Goal: Check status: Check status

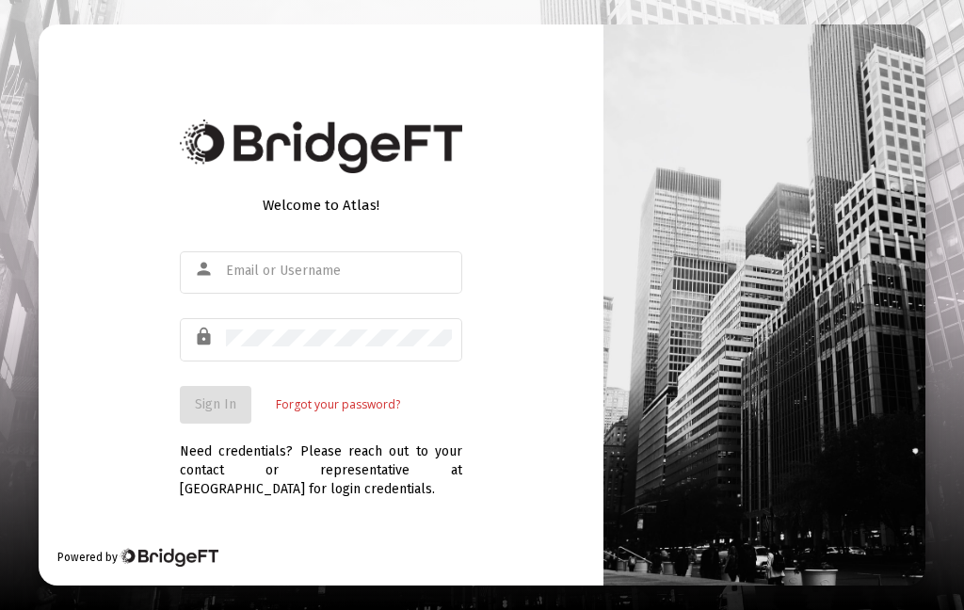
scroll to position [75, 0]
type input "[EMAIL_ADDRESS][DOMAIN_NAME]"
click at [215, 343] on div "lock" at bounding box center [321, 348] width 282 height 61
click at [209, 396] on span "Sign In" at bounding box center [215, 404] width 41 height 16
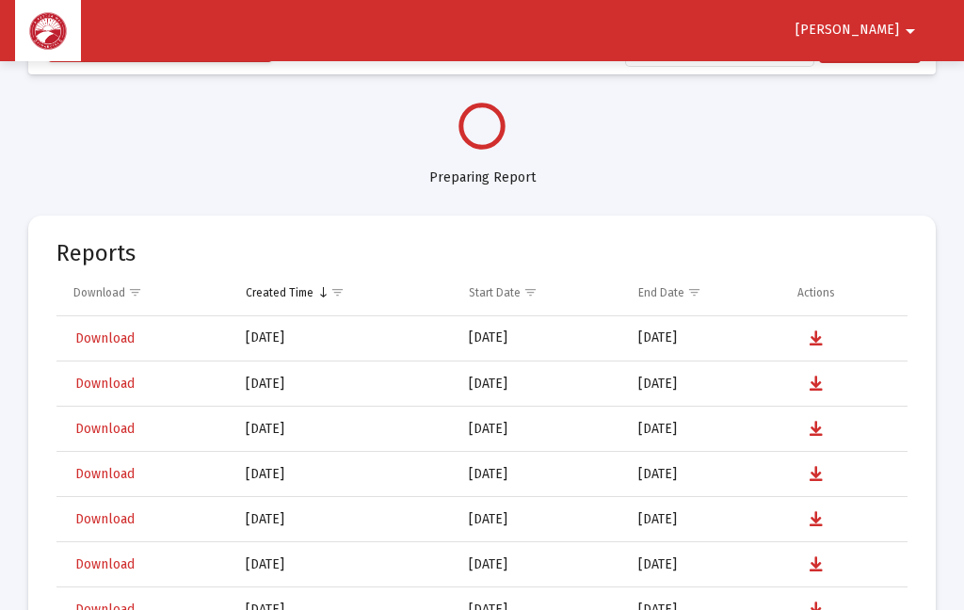
select select "View all"
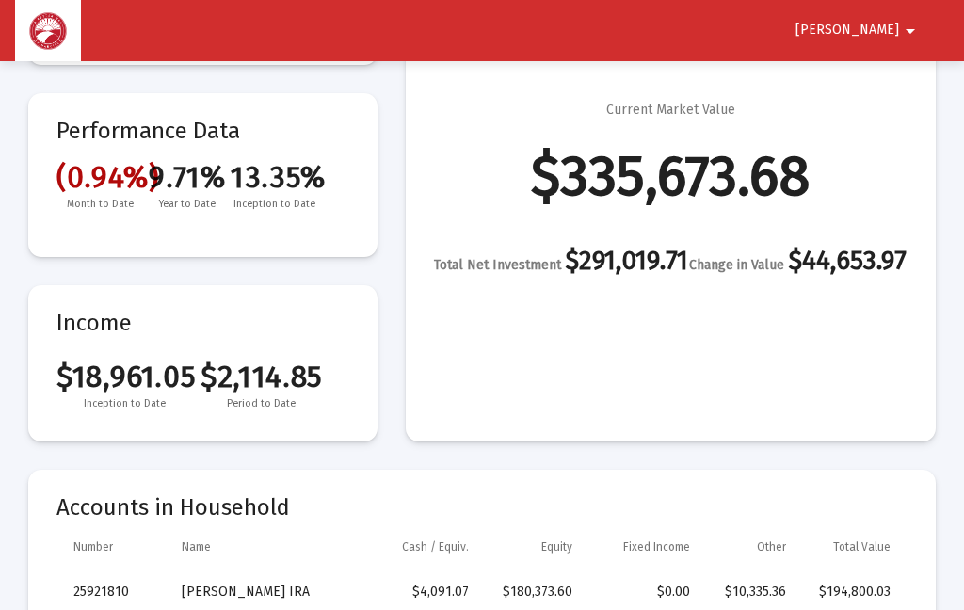
scroll to position [187, 0]
click at [869, 340] on mat-card "Net Investment Current Market Value $335,673.68 Total Net Investment $291,019.7…" at bounding box center [671, 217] width 530 height 452
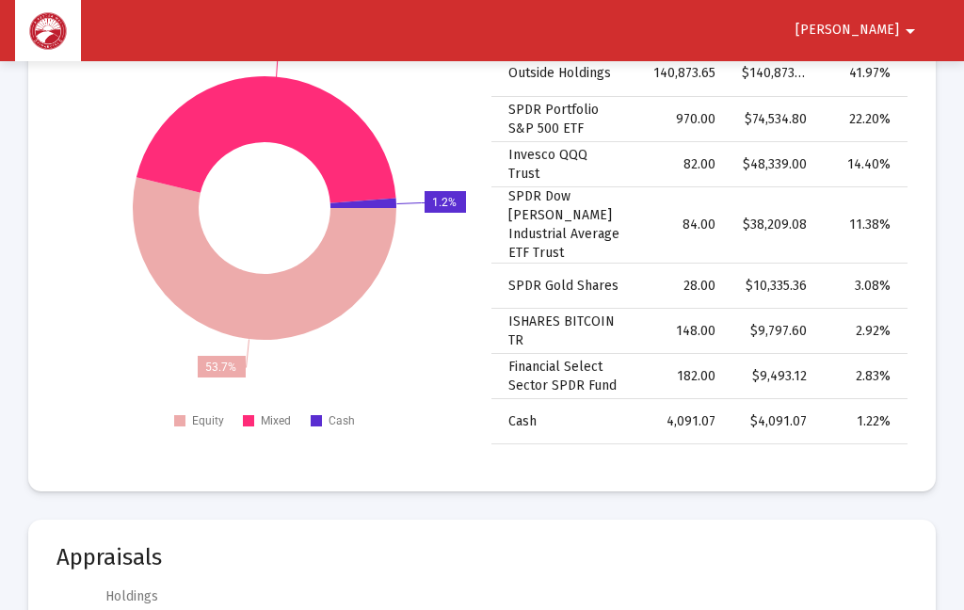
scroll to position [0, 0]
click at [883, 26] on span "[PERSON_NAME]" at bounding box center [848, 31] width 104 height 16
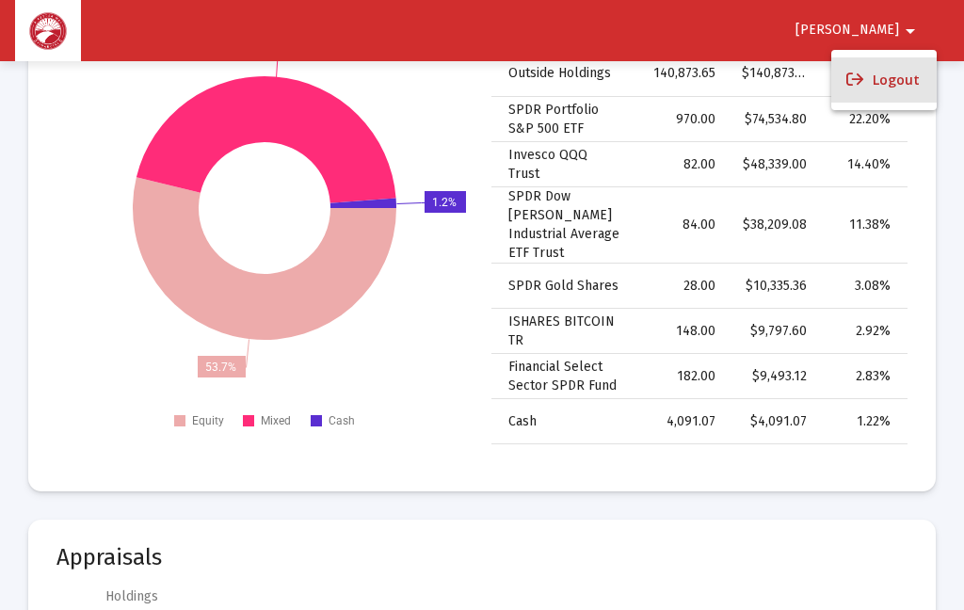
click at [900, 75] on button "Logout" at bounding box center [883, 79] width 105 height 45
